Goal: Information Seeking & Learning: Learn about a topic

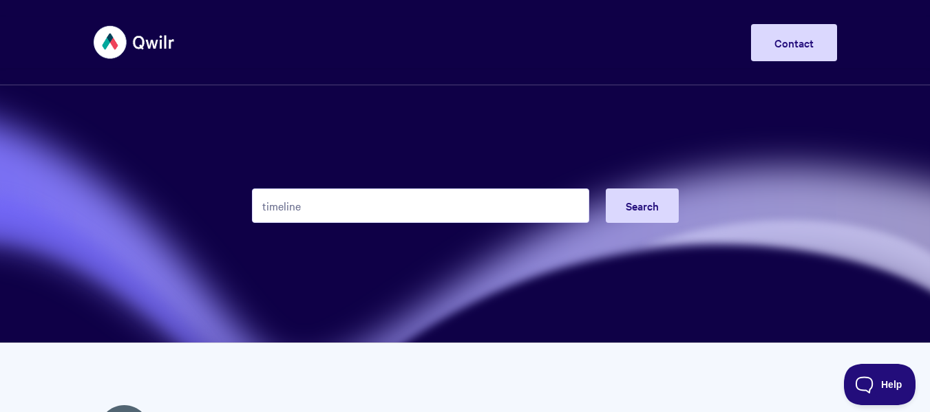
type input "timeline"
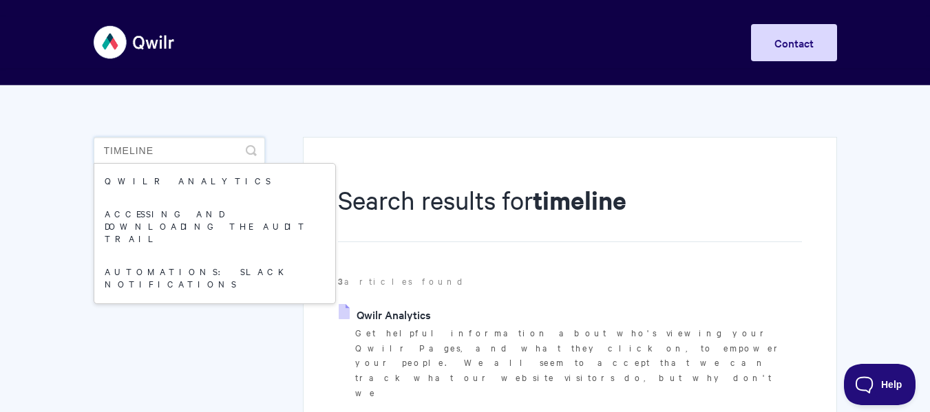
drag, startPoint x: 170, startPoint y: 148, endPoint x: 61, endPoint y: 145, distance: 109.5
click at [61, 145] on body "Toggle Navigation Home Getting Started Creating & Editing Pages Sharing & Analy…" at bounding box center [465, 381] width 930 height 762
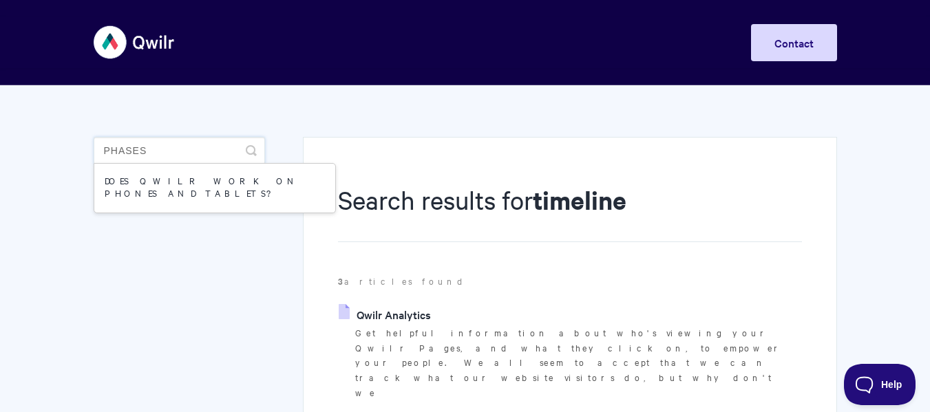
type input "phases"
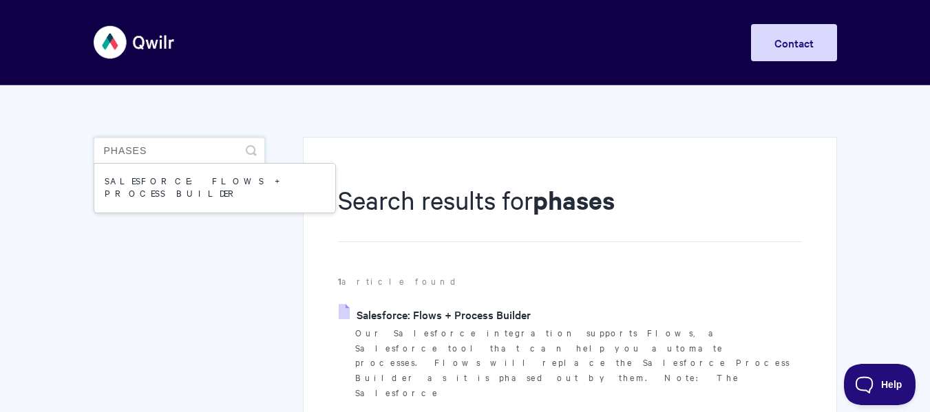
drag, startPoint x: 101, startPoint y: 147, endPoint x: 73, endPoint y: 144, distance: 28.4
click at [73, 144] on body "Toggle Navigation Home Getting Started Creating & Editing Pages Sharing & Analy…" at bounding box center [465, 321] width 930 height 642
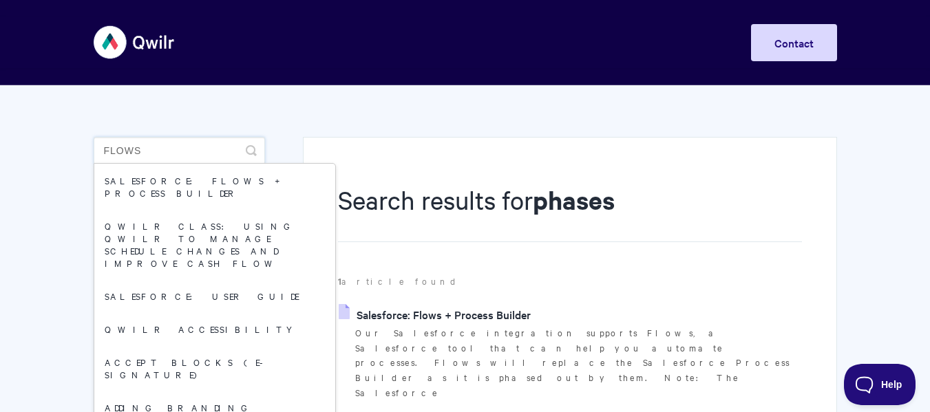
type input "flows"
drag, startPoint x: 157, startPoint y: 154, endPoint x: 57, endPoint y: 146, distance: 100.1
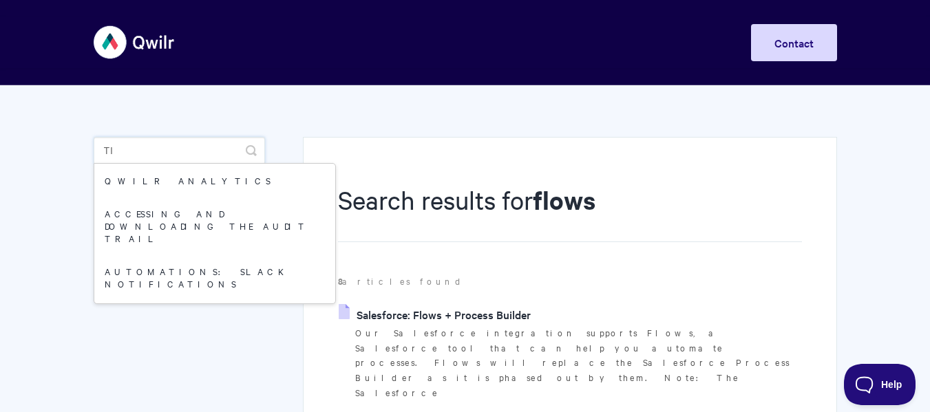
type input "t"
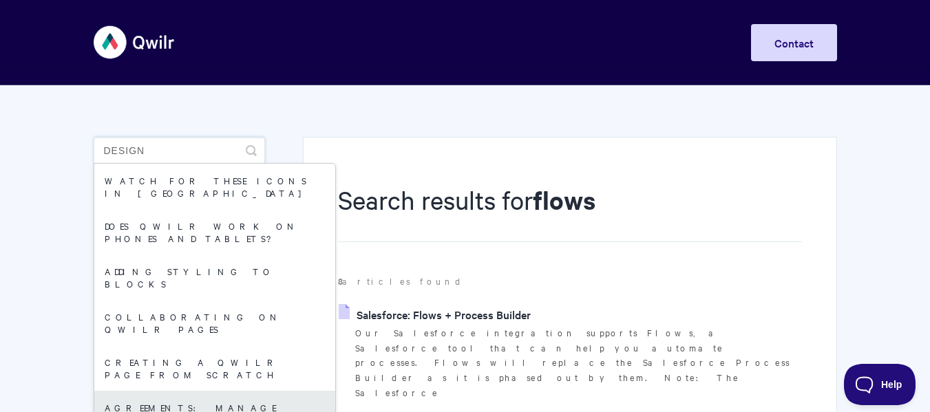
scroll to position [275, 0]
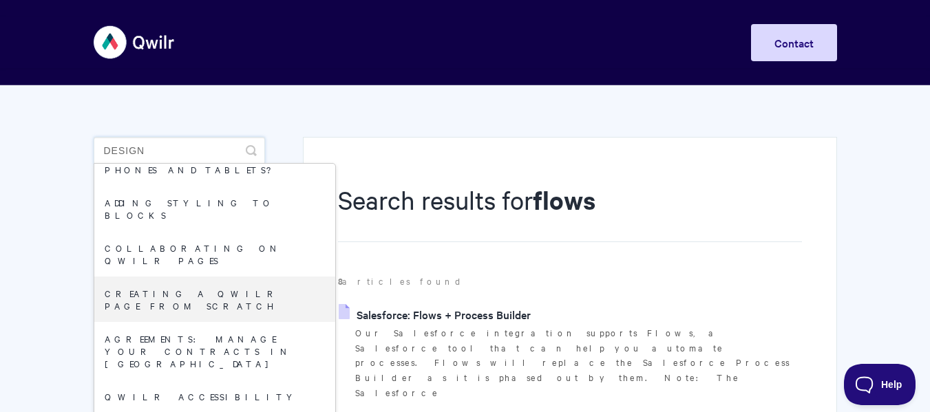
type input "design"
click at [145, 40] on img at bounding box center [135, 43] width 82 height 52
